Goal: Find specific page/section: Find specific page/section

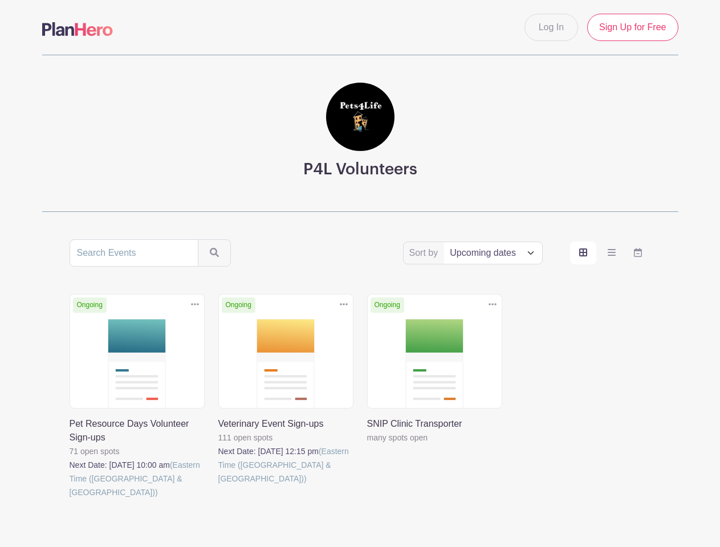
click at [360, 274] on div "Sort by Title Recently modified Newest Upcoming dates Ongoing Duplicate [GEOGRA…" at bounding box center [361, 386] width 582 height 292
click at [360, 379] on div "Ongoing Duplicate [GEOGRAPHIC_DATA] SNIP Clinic Transporter many spots open" at bounding box center [434, 410] width 149 height 233
click at [195, 305] on icon at bounding box center [195, 304] width 8 height 2
click at [344, 305] on icon at bounding box center [344, 304] width 8 height 2
click at [493, 305] on icon at bounding box center [493, 304] width 8 height 2
